Goal: Information Seeking & Learning: Learn about a topic

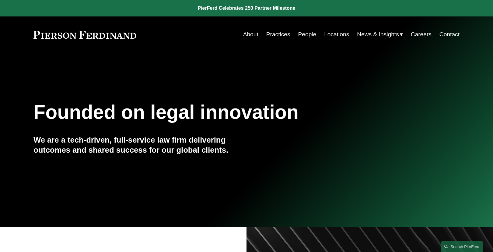
click at [298, 32] on link "People" at bounding box center [307, 35] width 18 height 12
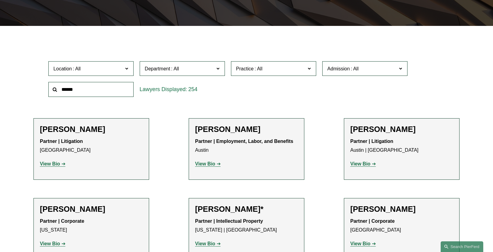
scroll to position [170, 0]
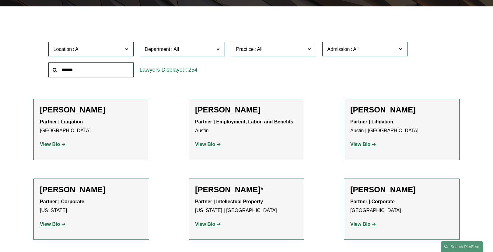
click at [300, 50] on span "Practice" at bounding box center [271, 49] width 70 height 8
click at [73, 71] on input "text" at bounding box center [90, 69] width 85 height 15
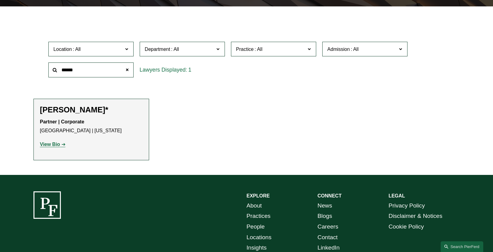
type input "******"
click at [55, 145] on strong "View Bio" at bounding box center [50, 144] width 20 height 5
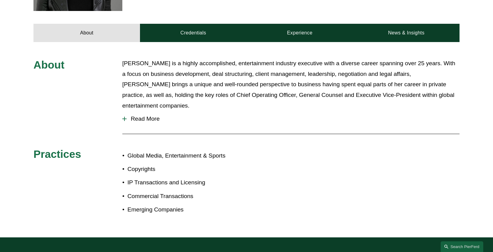
scroll to position [268, 0]
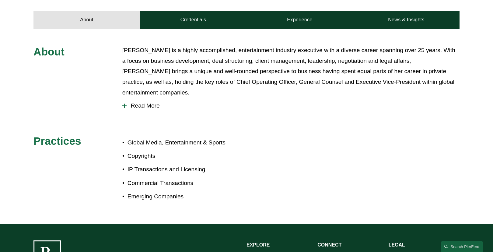
click at [148, 102] on span "Read More" at bounding box center [293, 105] width 333 height 7
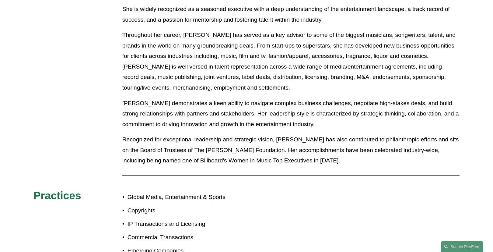
scroll to position [390, 0]
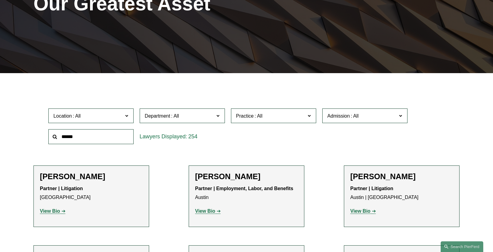
scroll to position [100, 0]
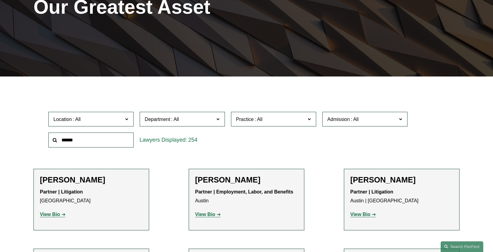
click at [93, 139] on input "text" at bounding box center [90, 139] width 85 height 15
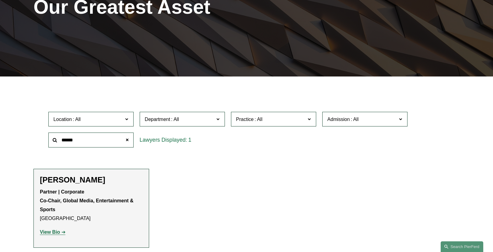
type input "******"
click at [47, 232] on strong "View Bio" at bounding box center [50, 231] width 20 height 5
click at [127, 139] on span at bounding box center [127, 140] width 12 height 12
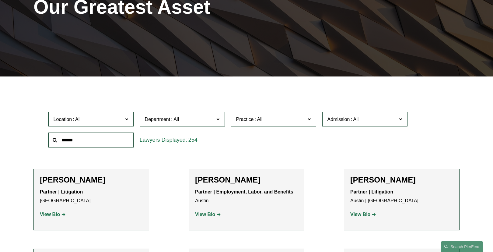
click at [99, 139] on input "text" at bounding box center [90, 139] width 85 height 15
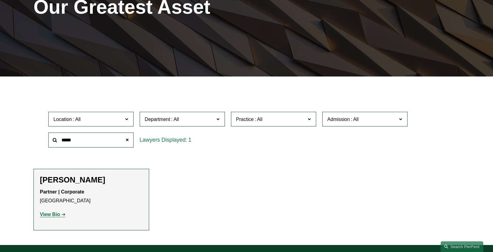
type input "*****"
click at [51, 214] on strong "View Bio" at bounding box center [50, 214] width 20 height 5
click at [129, 139] on span at bounding box center [127, 140] width 12 height 12
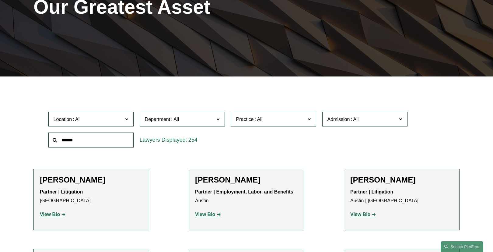
click at [85, 139] on input "text" at bounding box center [90, 139] width 85 height 15
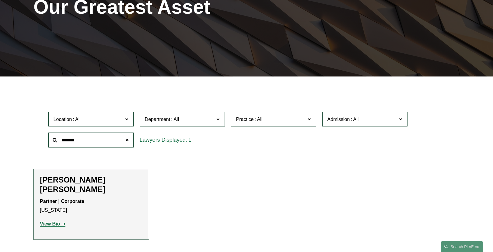
type input "*******"
click at [54, 221] on strong "View Bio" at bounding box center [50, 223] width 20 height 5
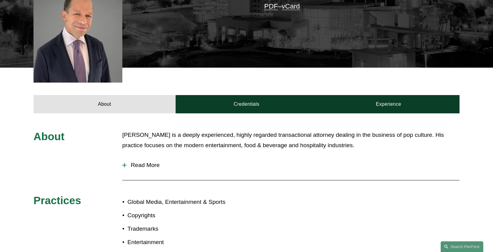
scroll to position [268, 0]
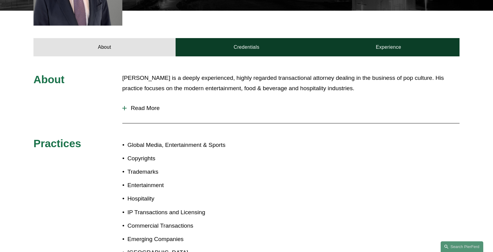
click at [143, 105] on span "Read More" at bounding box center [293, 108] width 333 height 7
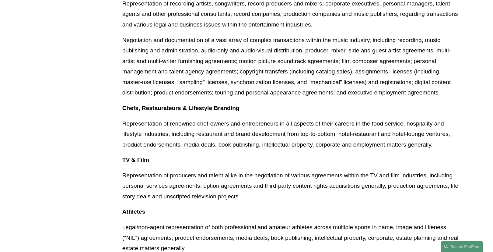
scroll to position [511, 0]
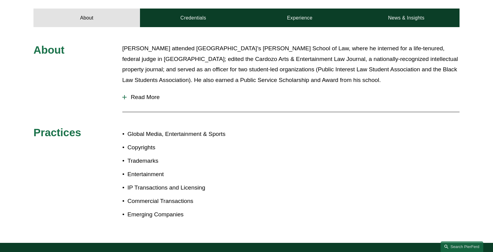
scroll to position [268, 0]
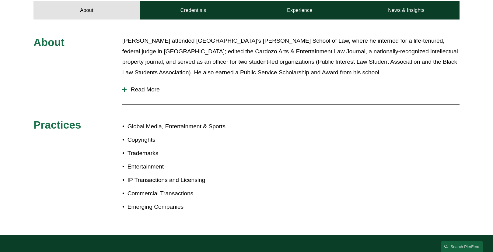
click at [145, 89] on span "Read More" at bounding box center [293, 89] width 333 height 7
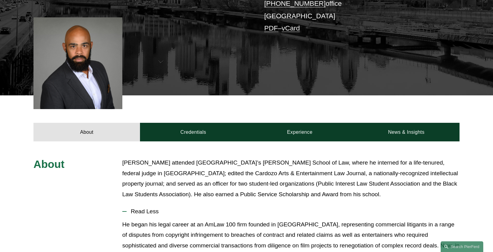
scroll to position [146, 0]
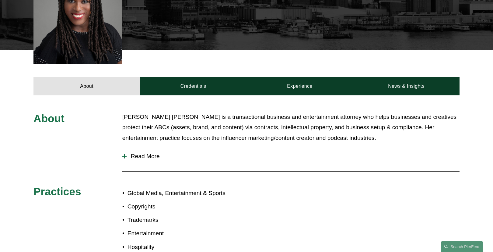
scroll to position [219, 0]
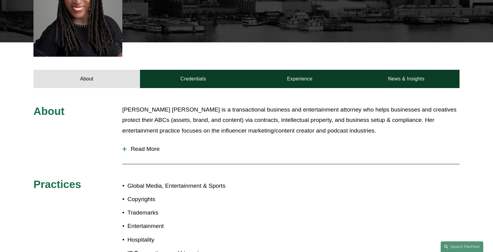
click at [145, 146] on span "Read More" at bounding box center [293, 149] width 333 height 7
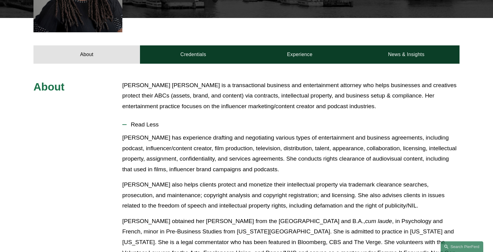
scroll to position [268, 0]
